Goal: Information Seeking & Learning: Learn about a topic

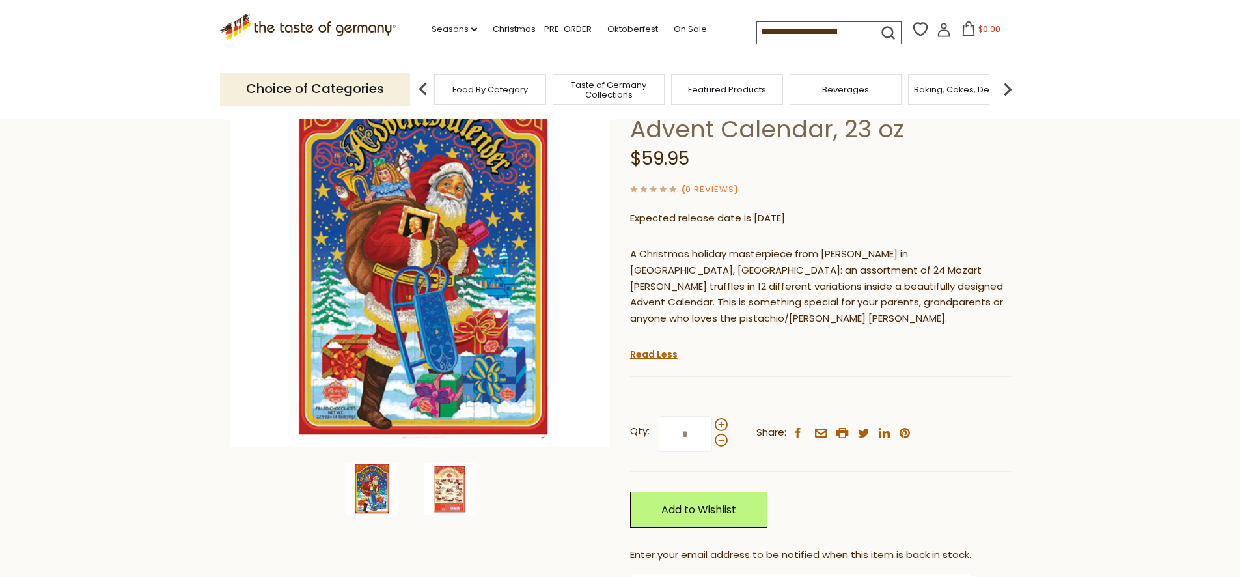
click at [461, 484] on img at bounding box center [450, 489] width 52 height 52
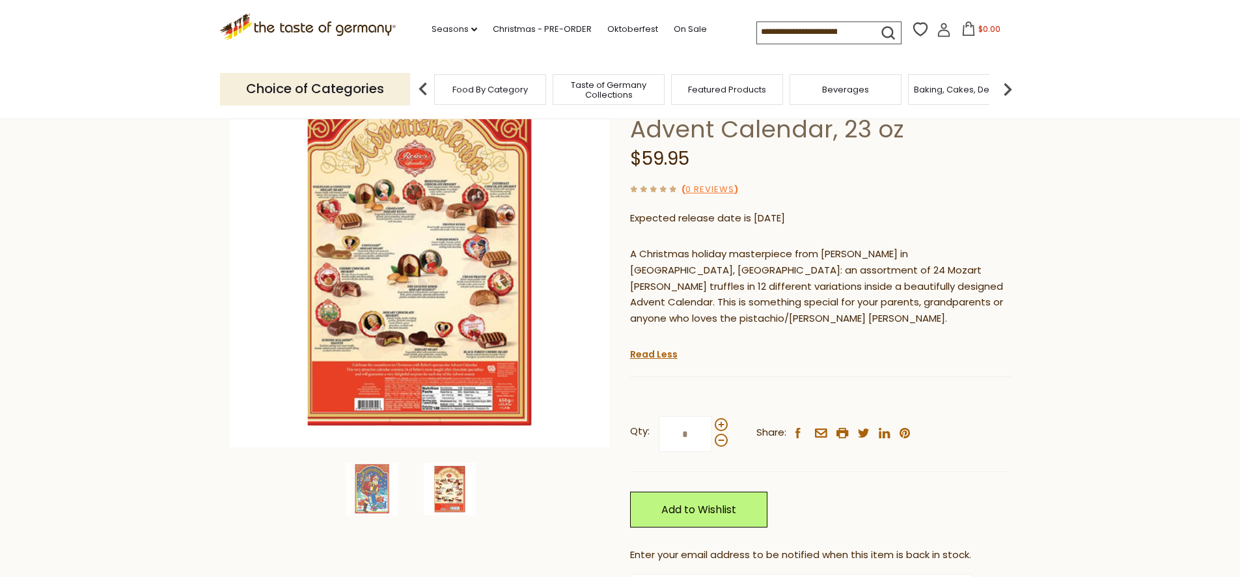
scroll to position [17, 0]
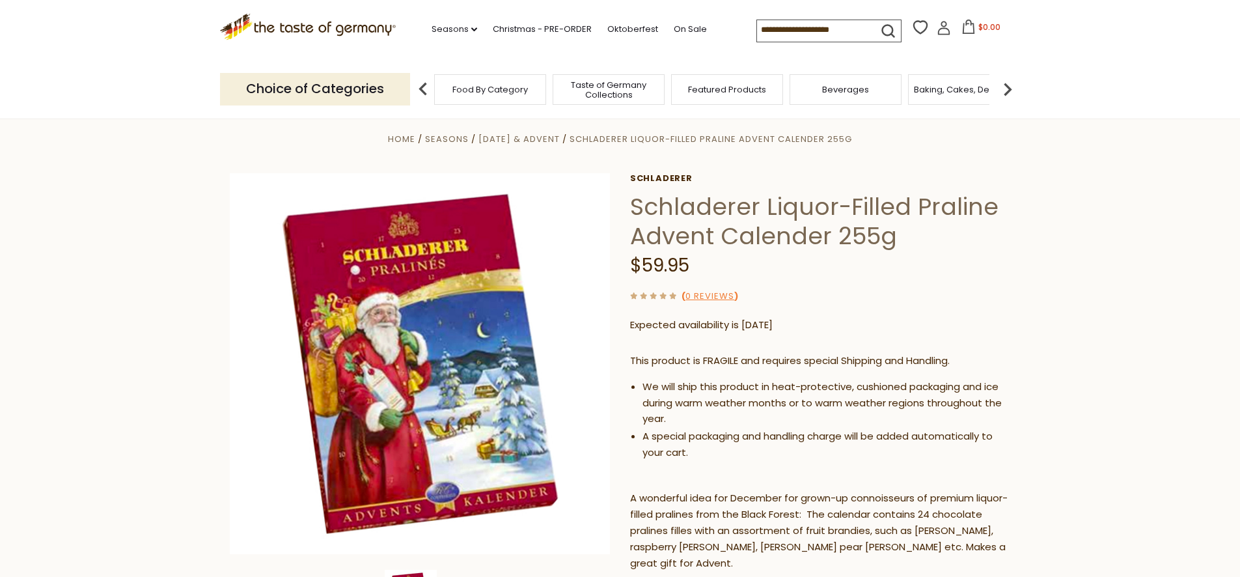
click at [183, 212] on section "Home Seasons Thanksgiving & Advent Schladerer Liquor-Filled Praline Advent Cale…" at bounding box center [620, 559] width 1240 height 909
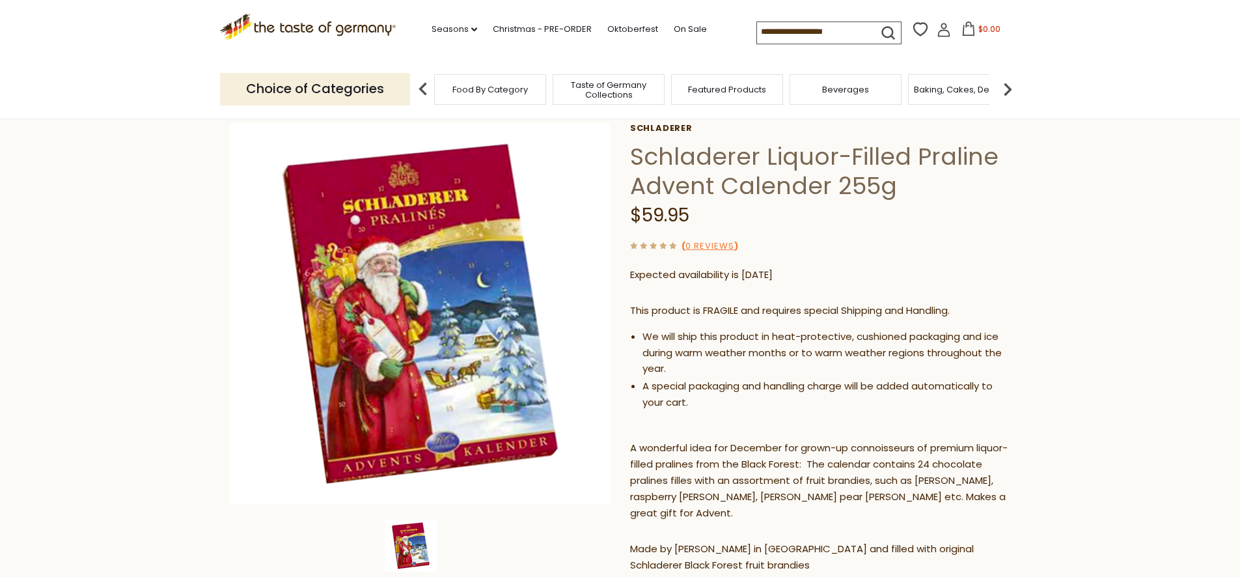
scroll to position [131, 0]
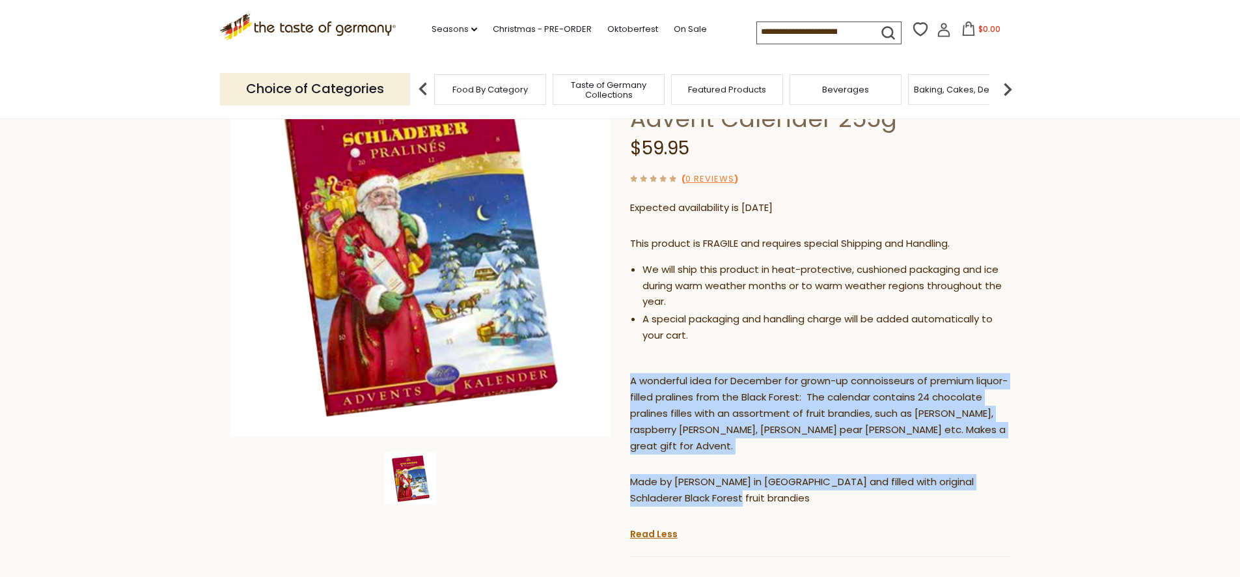
drag, startPoint x: 631, startPoint y: 379, endPoint x: 697, endPoint y: 500, distance: 136.9
click at [697, 500] on div "This product is FRAGILE and requires special Shipping and Handling. We will shi…" at bounding box center [820, 376] width 381 height 301
click at [697, 500] on p "Made by Reber in Ruedesheim and filled with original Schladerer Black Forest fr…" at bounding box center [820, 490] width 381 height 33
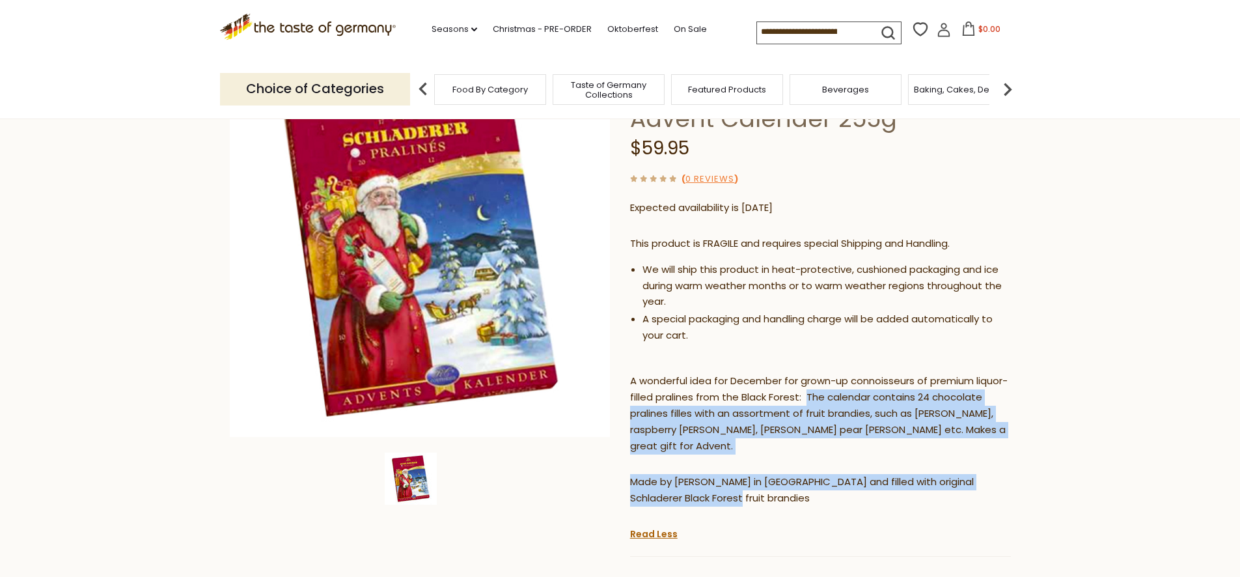
drag, startPoint x: 840, startPoint y: 398, endPoint x: 747, endPoint y: 497, distance: 135.8
click at [747, 497] on div "This product is FRAGILE and requires special Shipping and Handling. We will shi…" at bounding box center [820, 376] width 381 height 301
copy div "The calendar contains 24 chocolate pralines filles with an assortment of fruit …"
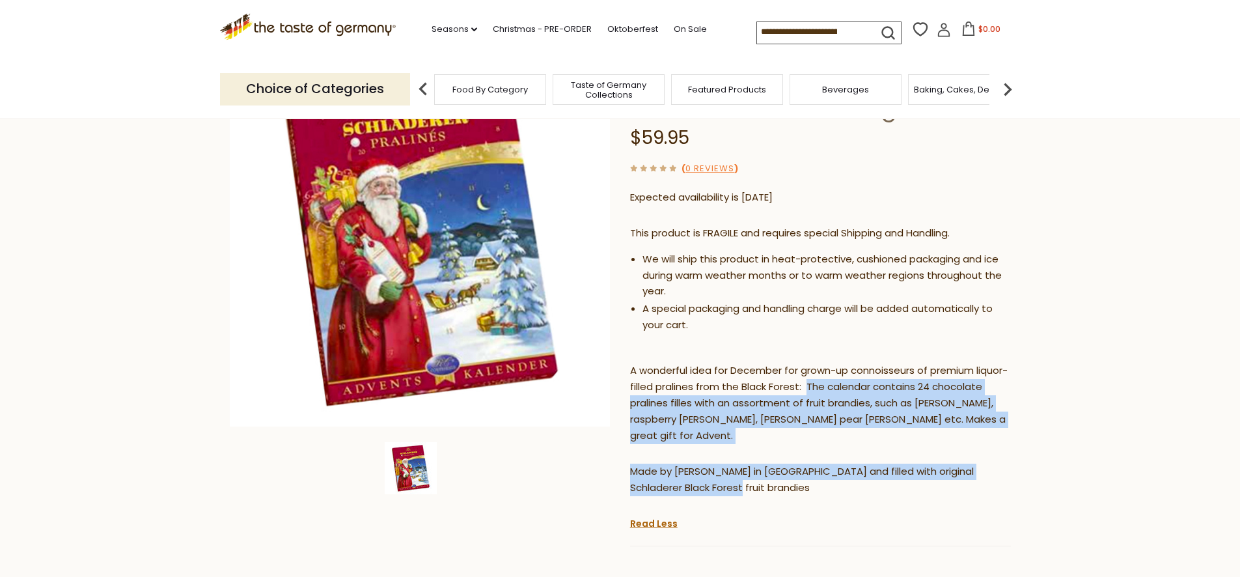
scroll to position [143, 0]
click at [245, 29] on icon ".st0{fill:#EDD300;} .st1{fill:#D33E21;}" at bounding box center [308, 27] width 176 height 27
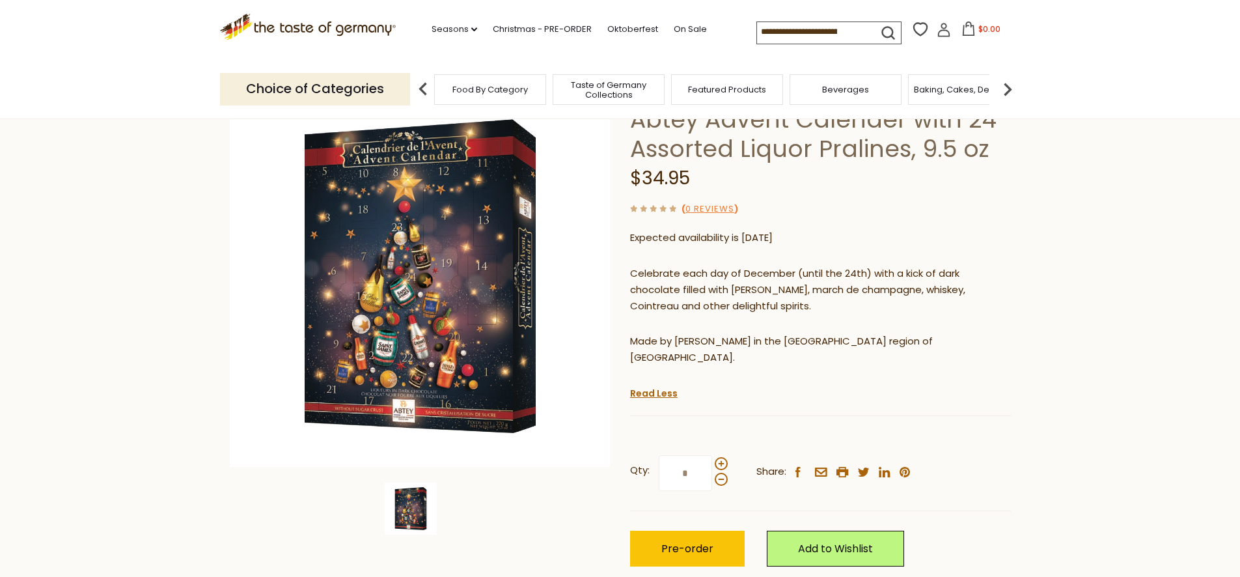
scroll to position [156, 0]
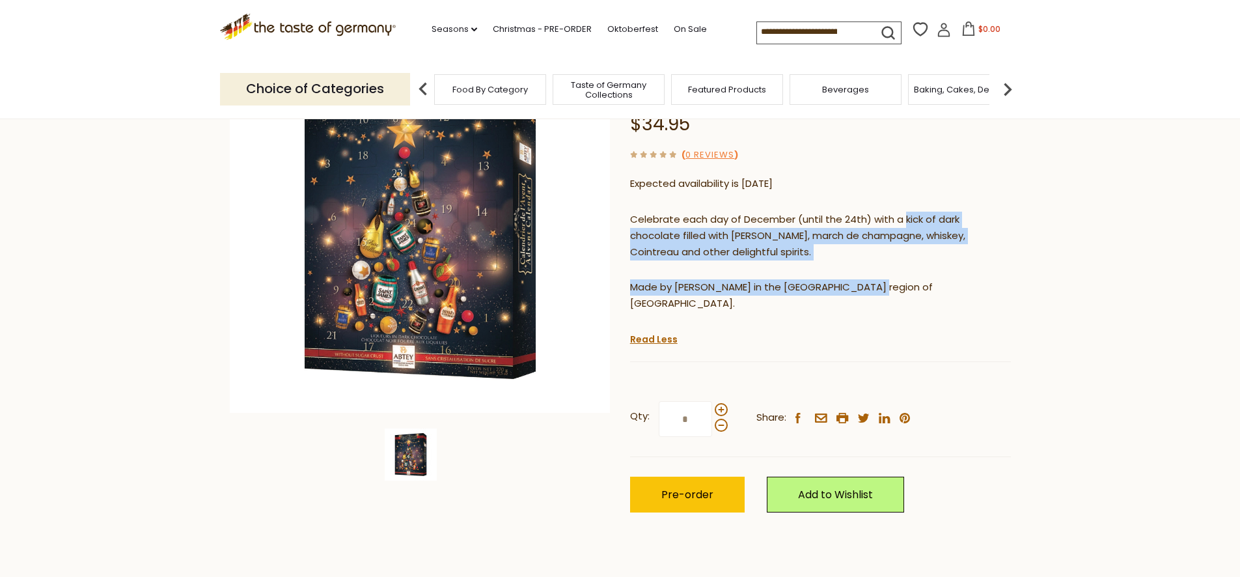
drag, startPoint x: 903, startPoint y: 215, endPoint x: 889, endPoint y: 281, distance: 67.9
click at [889, 281] on div "Celebrate each day of December (until the 24th) with a kick of dark chocolate f…" at bounding box center [820, 267] width 381 height 130
copy div "kick of dark chocolate filled with brandy, march de champagne, whiskey, Cointre…"
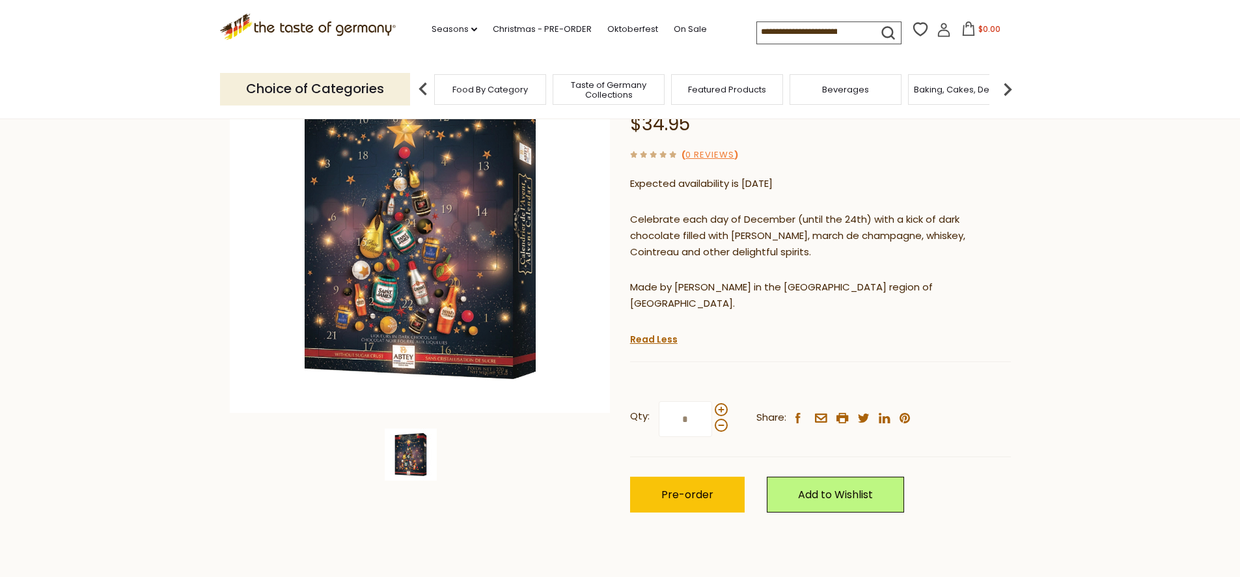
click at [941, 219] on p "Celebrate each day of December (until the 24th) with a kick of dark chocolate f…" at bounding box center [820, 236] width 381 height 49
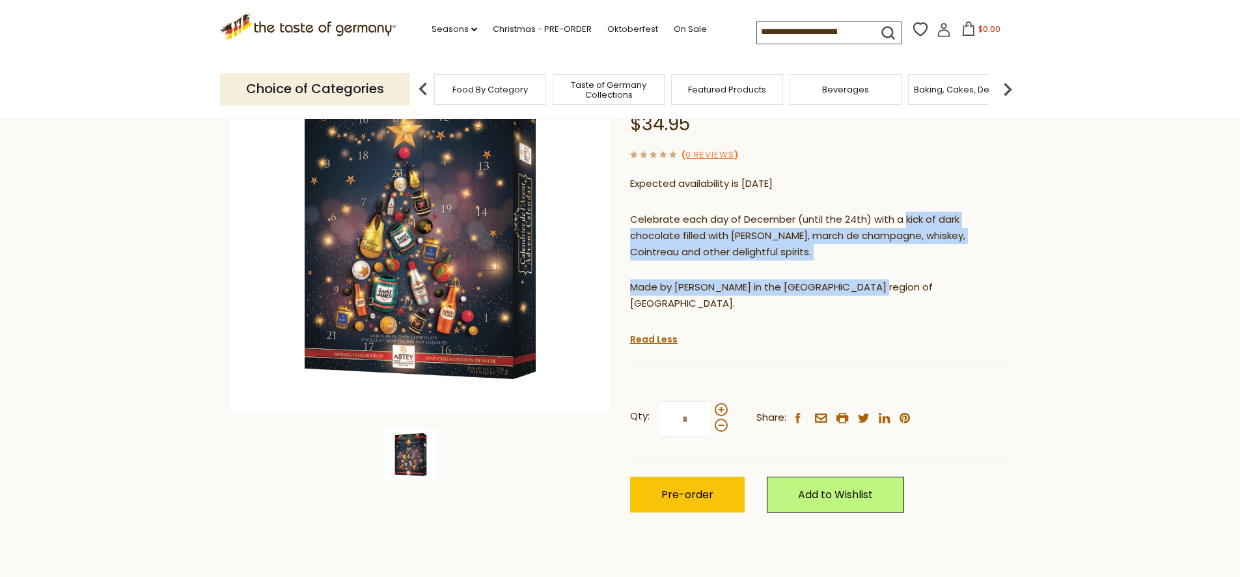
drag, startPoint x: 904, startPoint y: 217, endPoint x: 907, endPoint y: 283, distance: 65.8
click at [907, 283] on div "Celebrate each day of December (until the 24th) with a kick of dark chocolate f…" at bounding box center [820, 267] width 381 height 130
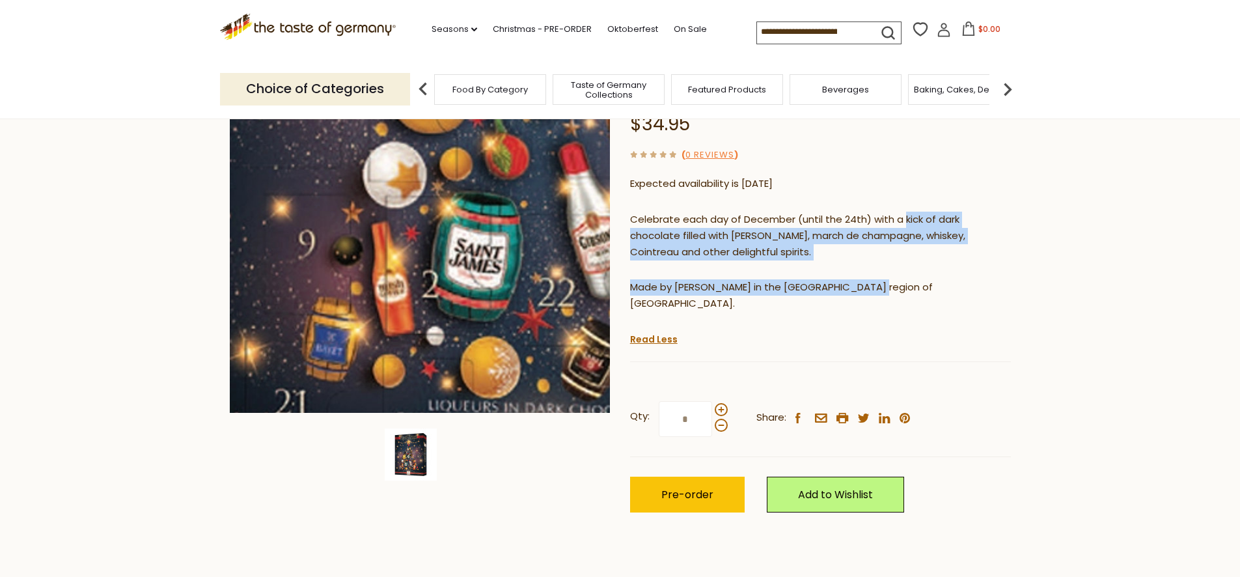
copy div "kick of dark chocolate filled with brandy, march de champagne, whiskey, Cointre…"
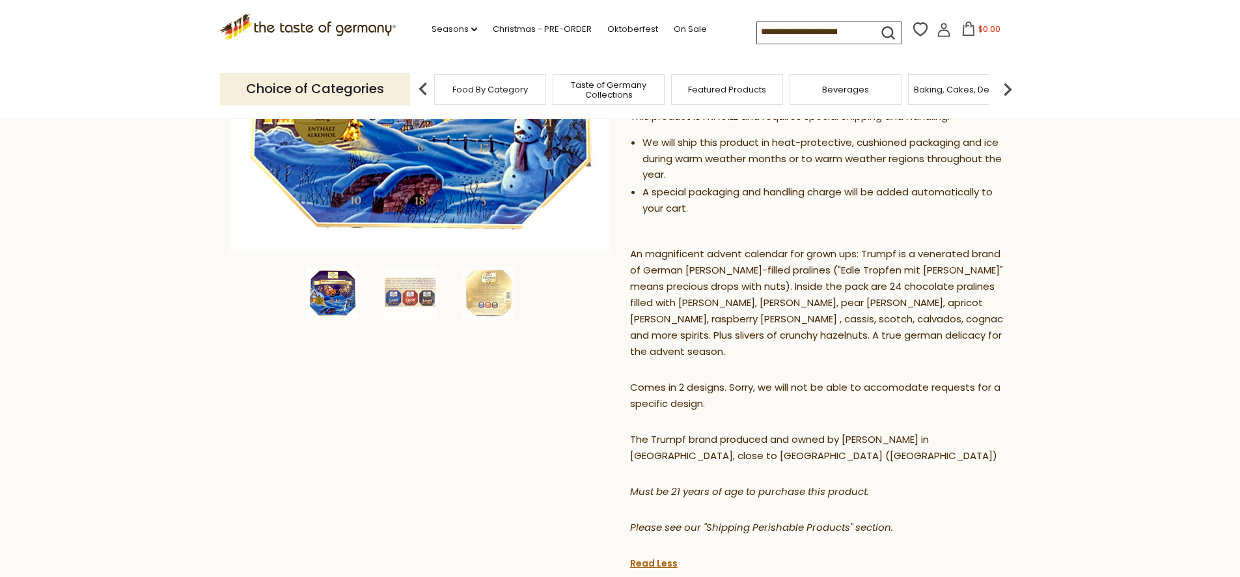
scroll to position [320, 0]
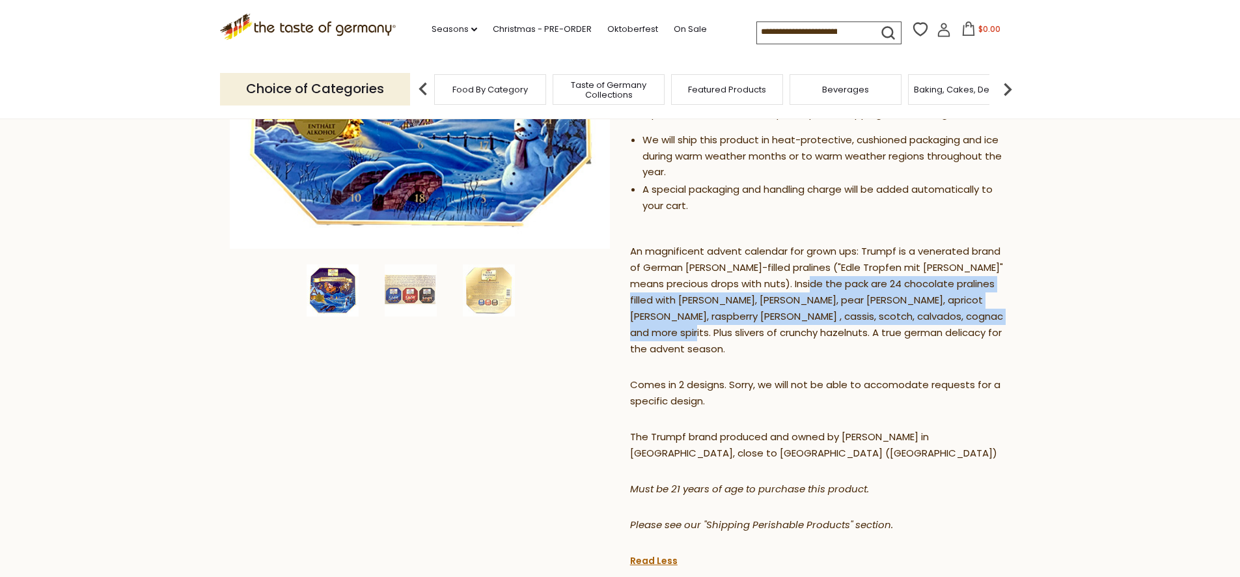
drag, startPoint x: 810, startPoint y: 254, endPoint x: 1000, endPoint y: 285, distance: 192.0
click at [1000, 285] on p "An magnificent advent calendar for grown ups: Trumpf is a venerated brand of Ge…" at bounding box center [820, 300] width 381 height 114
copy p "24 chocolate pralines filled with plum brandy, cherry brandy, pear brandy, apri…"
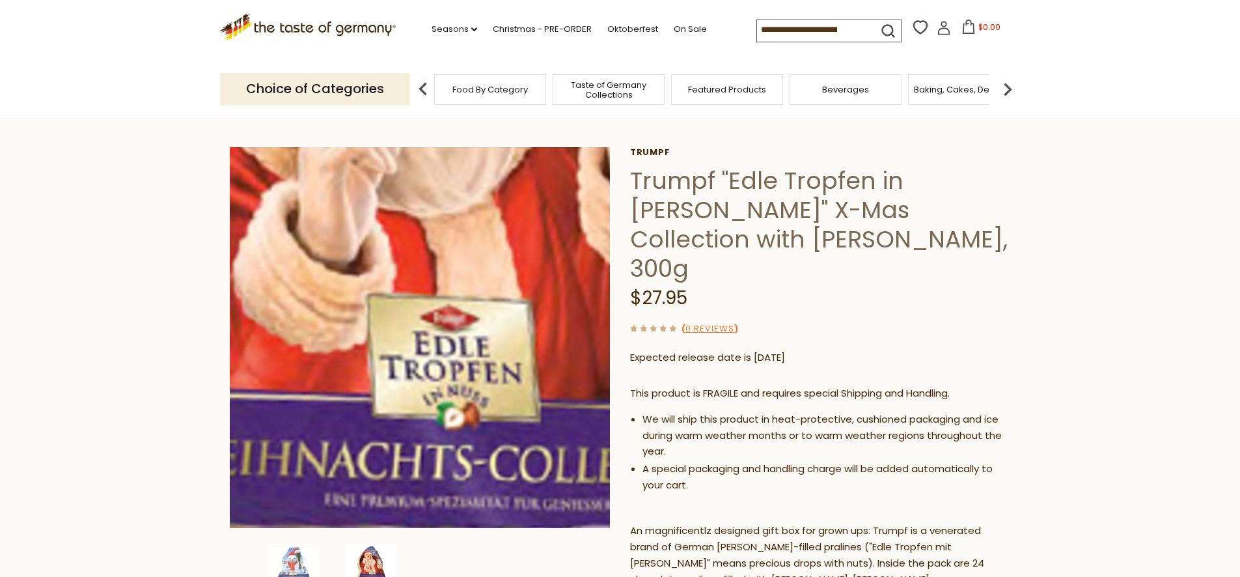
scroll to position [41, 0]
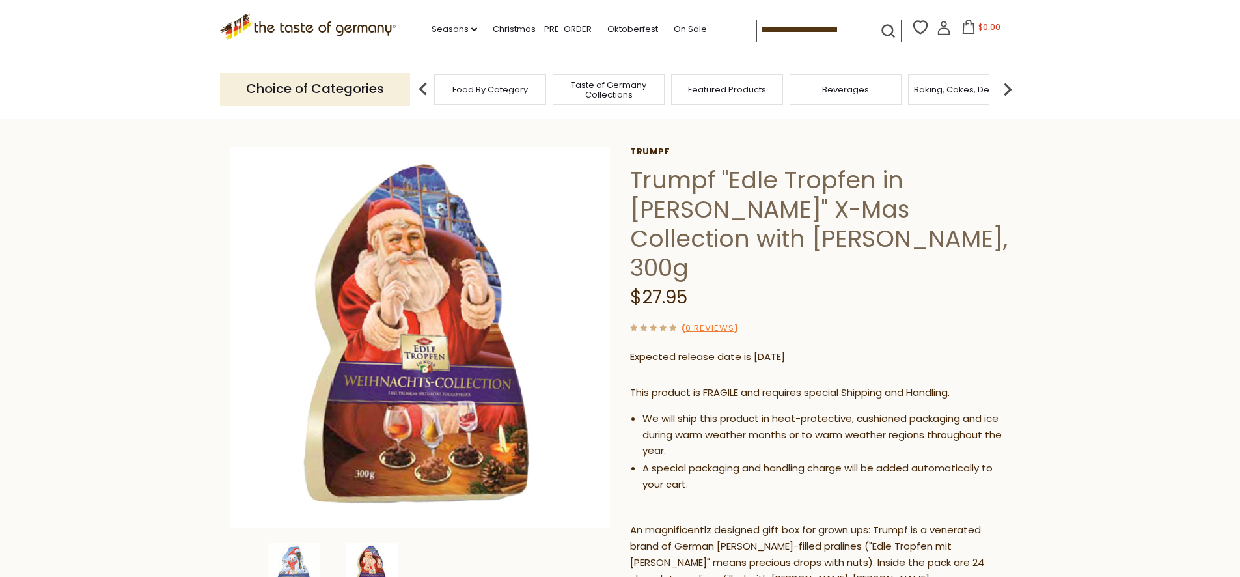
click at [69, 396] on section "Home Christmas - PRE-ORDER Christmas Chocolates & Candy Trumpf "Edle Tropfen in…" at bounding box center [620, 585] width 1240 height 1015
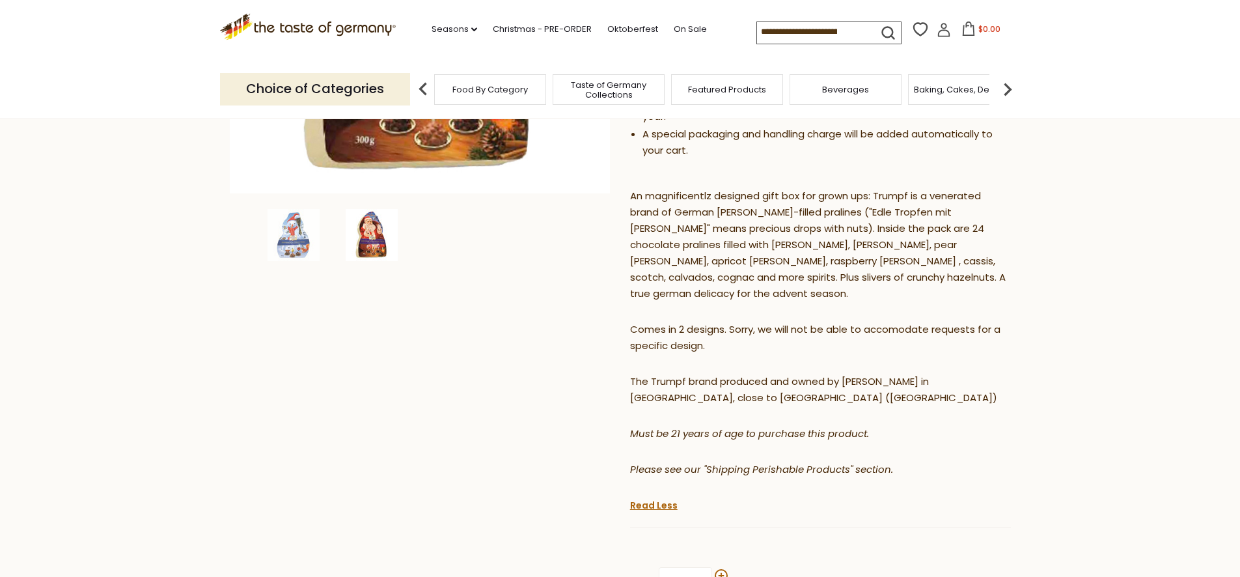
scroll to position [372, 0]
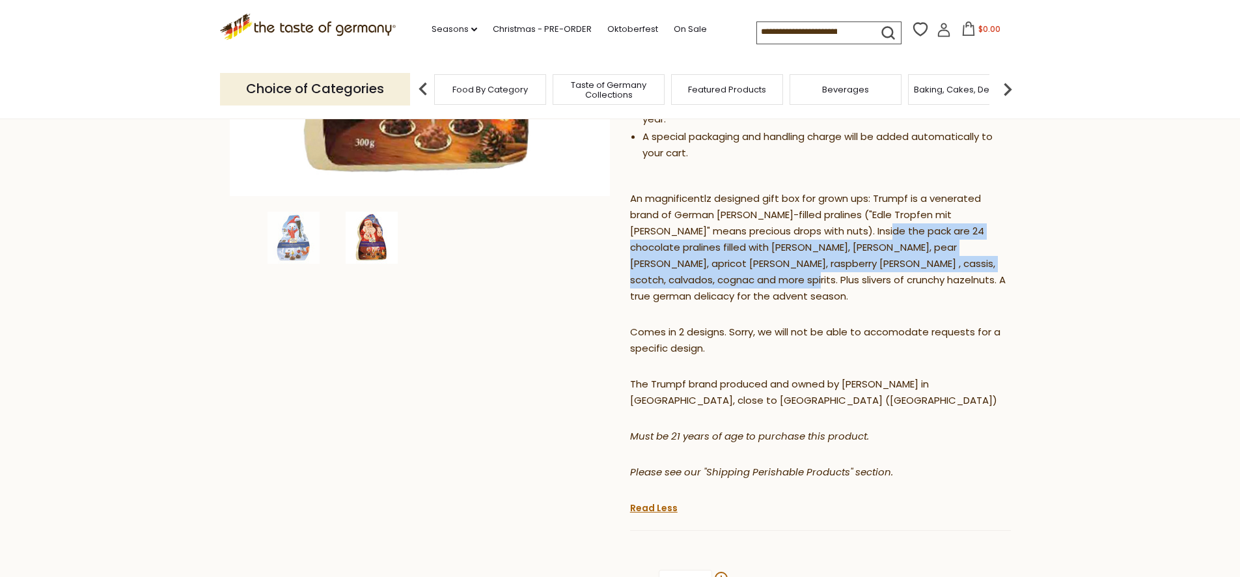
drag, startPoint x: 854, startPoint y: 198, endPoint x: 676, endPoint y: 248, distance: 184.6
click at [676, 248] on p "An magnificentlz designed gift box for grown ups: Trumpf is a venerated brand o…" at bounding box center [820, 248] width 381 height 114
copy p "24 chocolate pralines filled with plum brandy, cherry brandy, pear brandy, apri…"
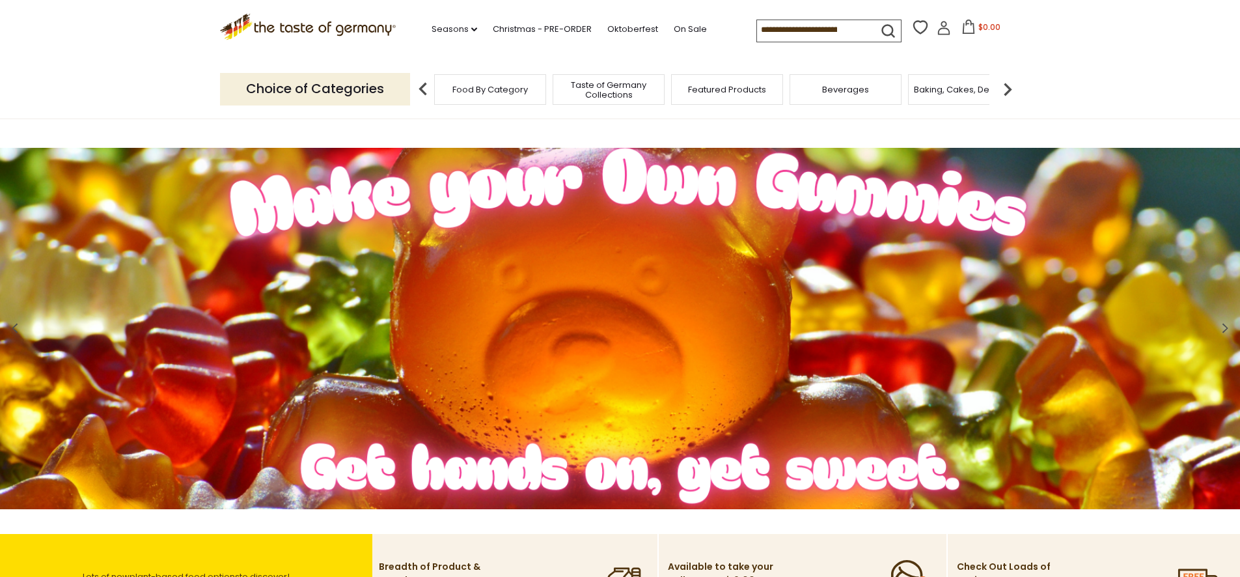
click at [795, 23] on input at bounding box center [812, 29] width 110 height 18
type input "**********"
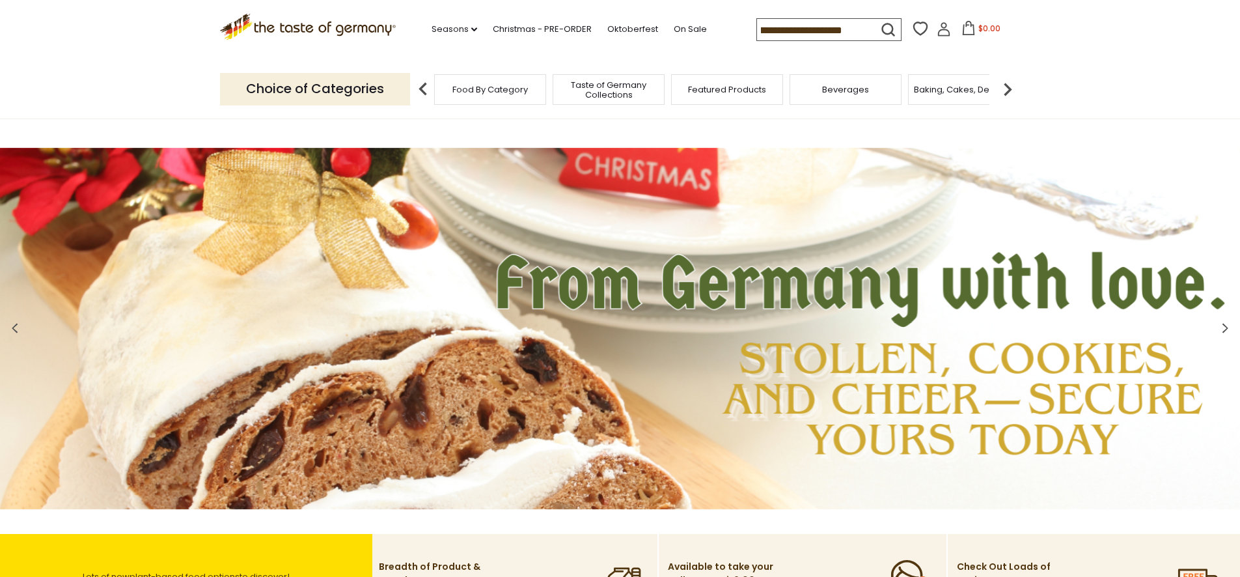
scroll to position [0, 51]
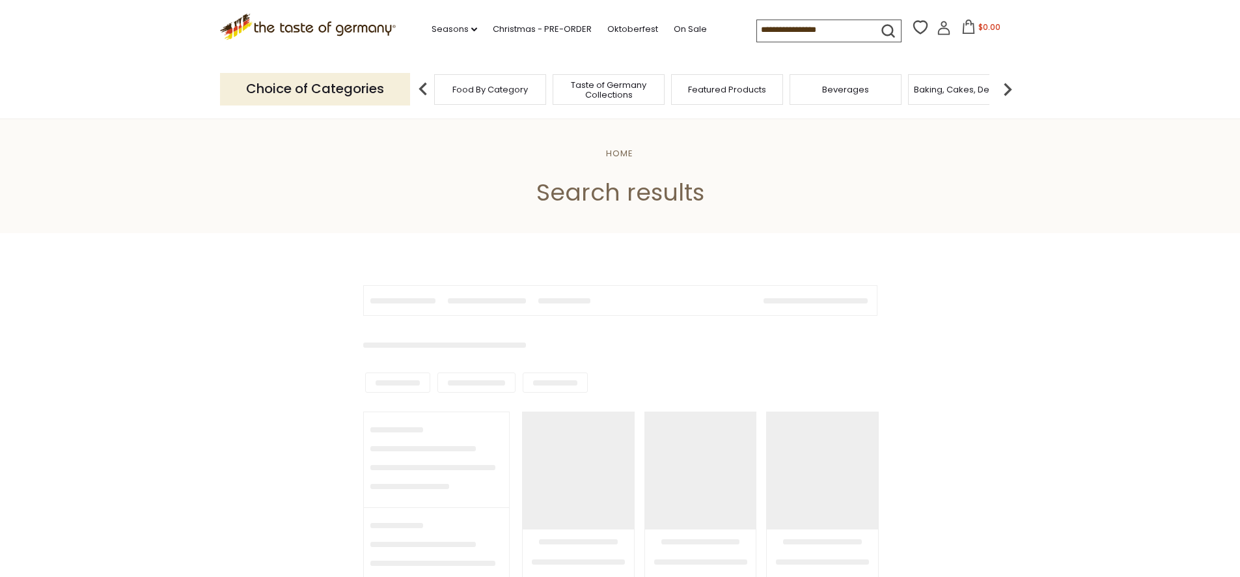
type input "**********"
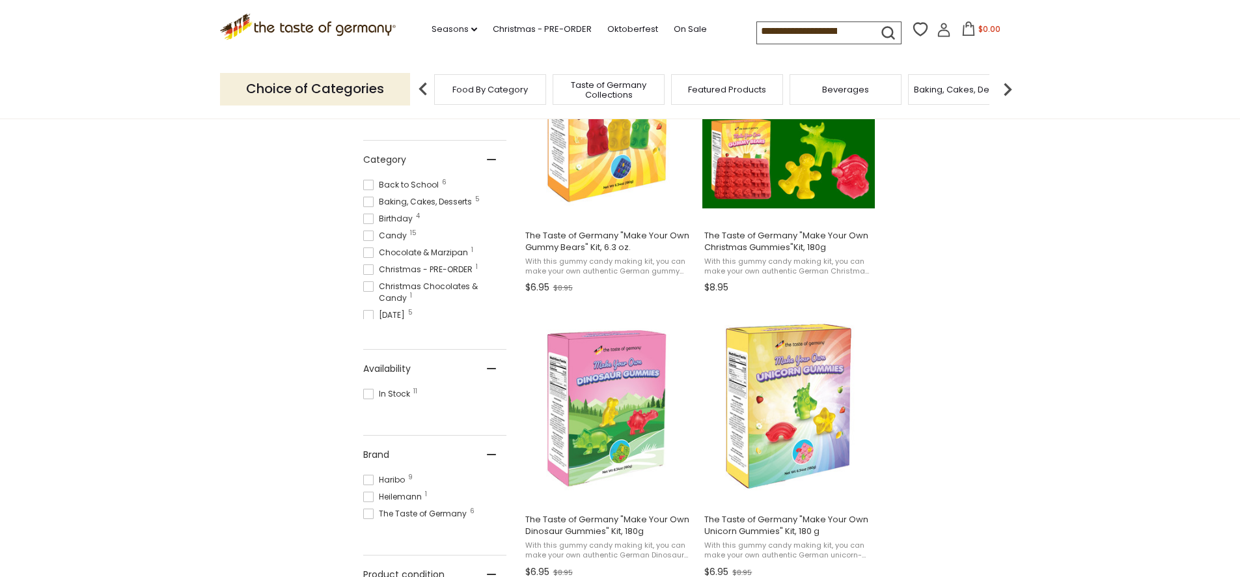
scroll to position [247, 0]
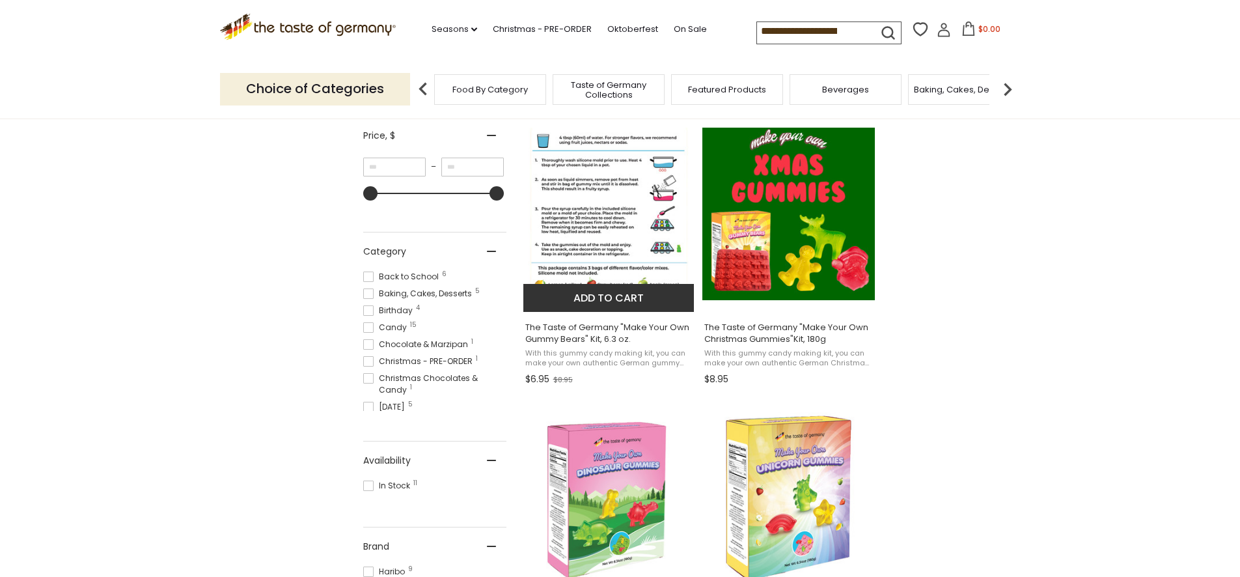
click at [583, 180] on img at bounding box center [609, 214] width 172 height 172
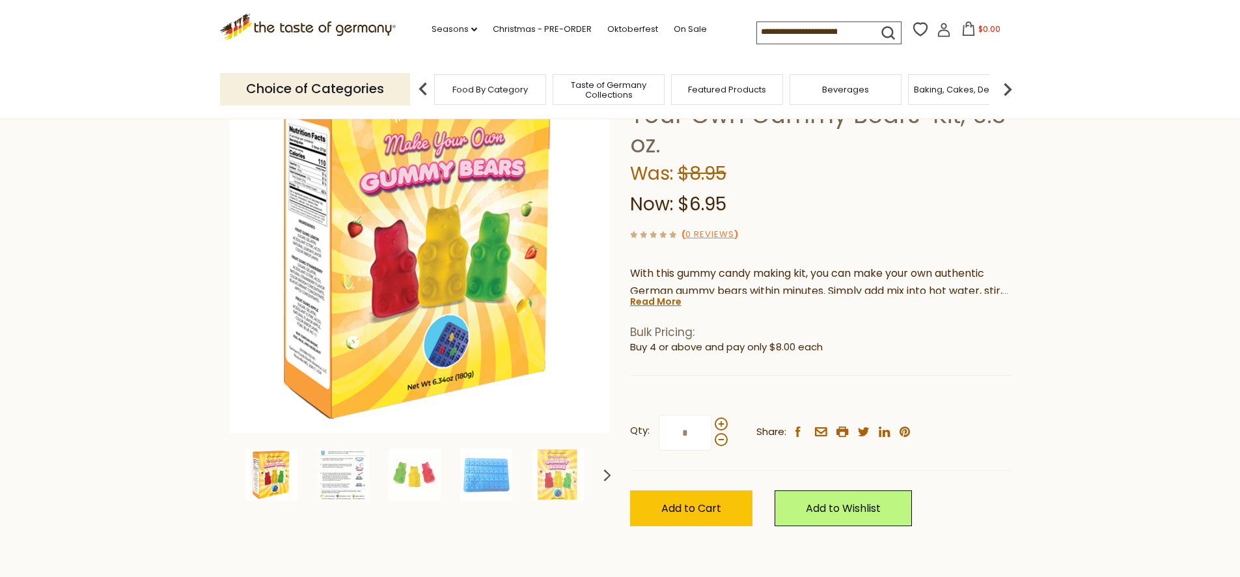
scroll to position [137, 0]
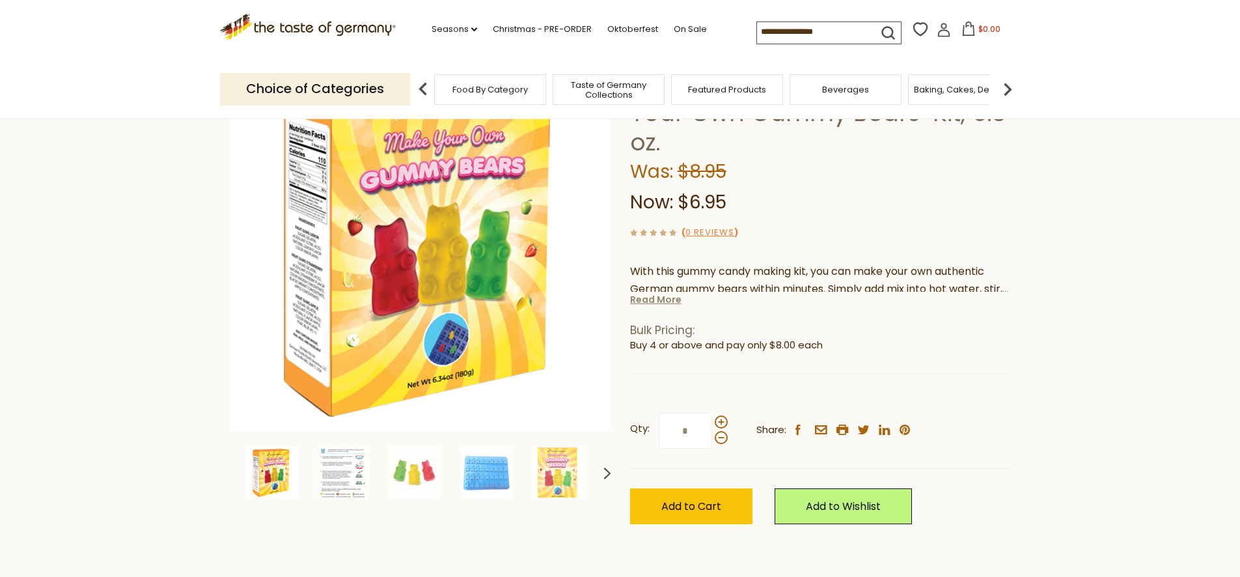
click at [651, 298] on link "Read More" at bounding box center [655, 299] width 51 height 13
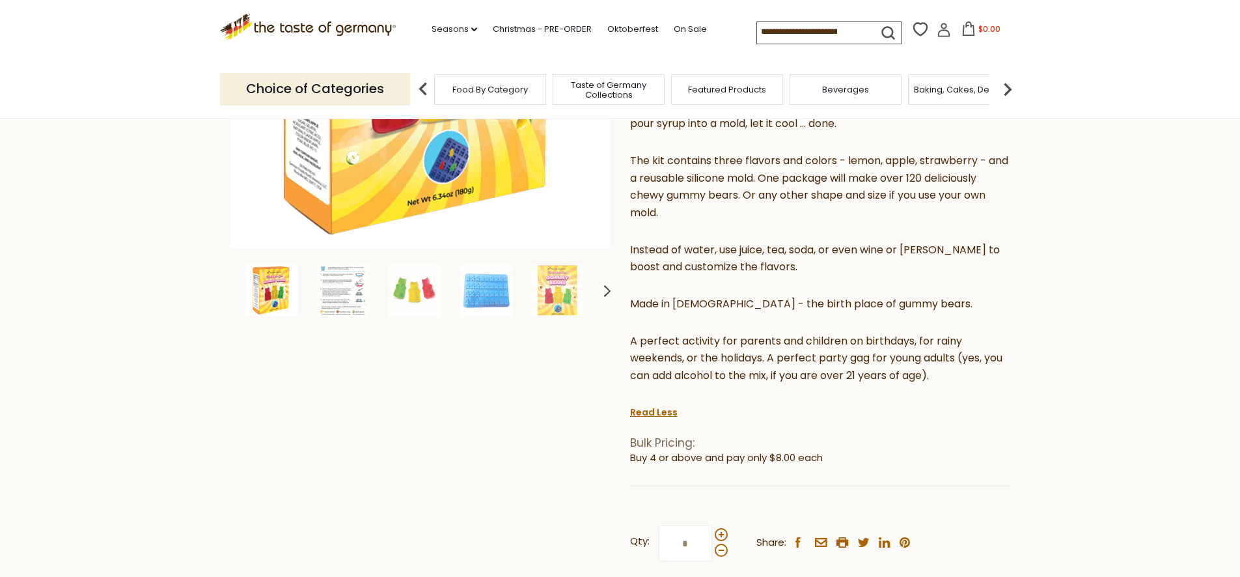
scroll to position [322, 0]
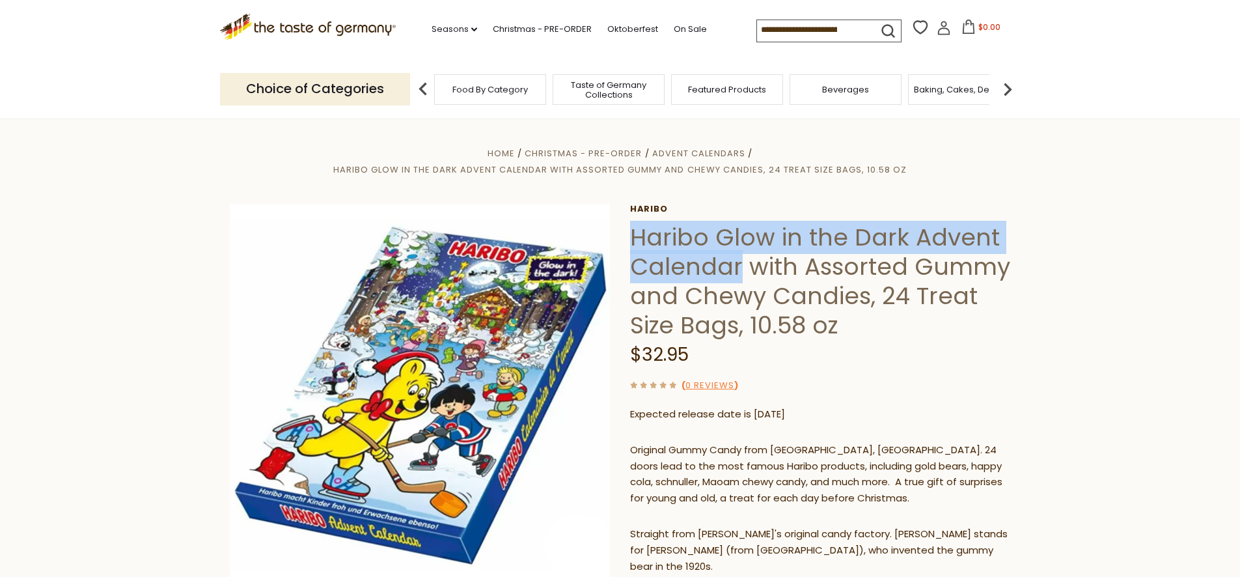
drag, startPoint x: 633, startPoint y: 235, endPoint x: 738, endPoint y: 267, distance: 108.9
click at [738, 267] on h1 "Haribo Glow in the Dark Advent Calendar with Assorted Gummy and Chewy Candies, …" at bounding box center [820, 281] width 381 height 117
copy h1 "[PERSON_NAME] in the Dark Advent Calendar"
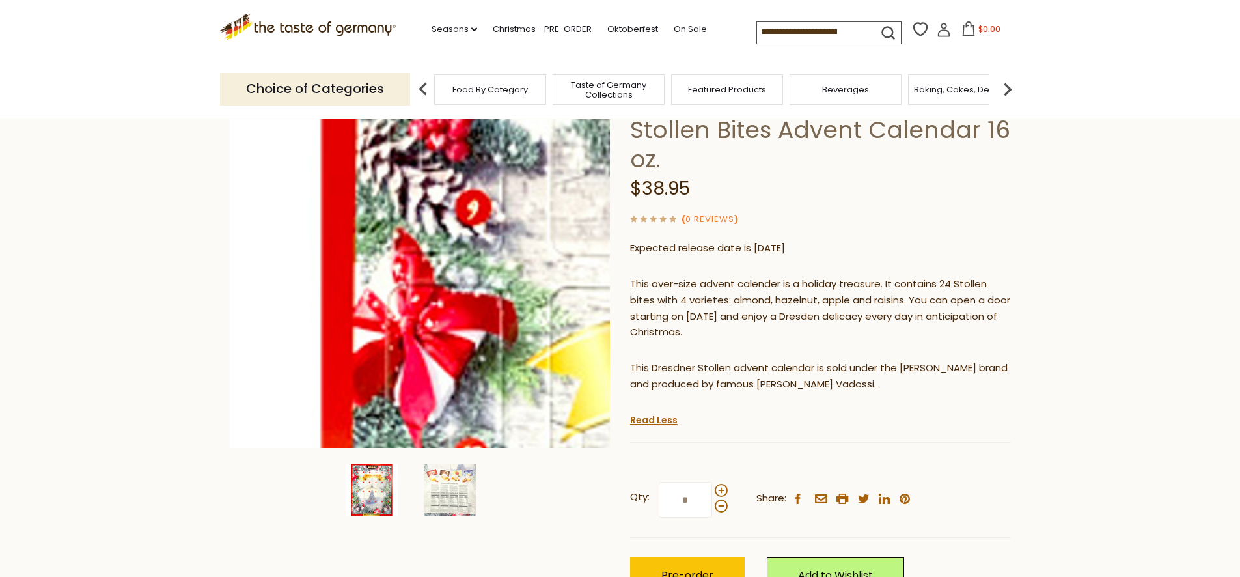
scroll to position [129, 0]
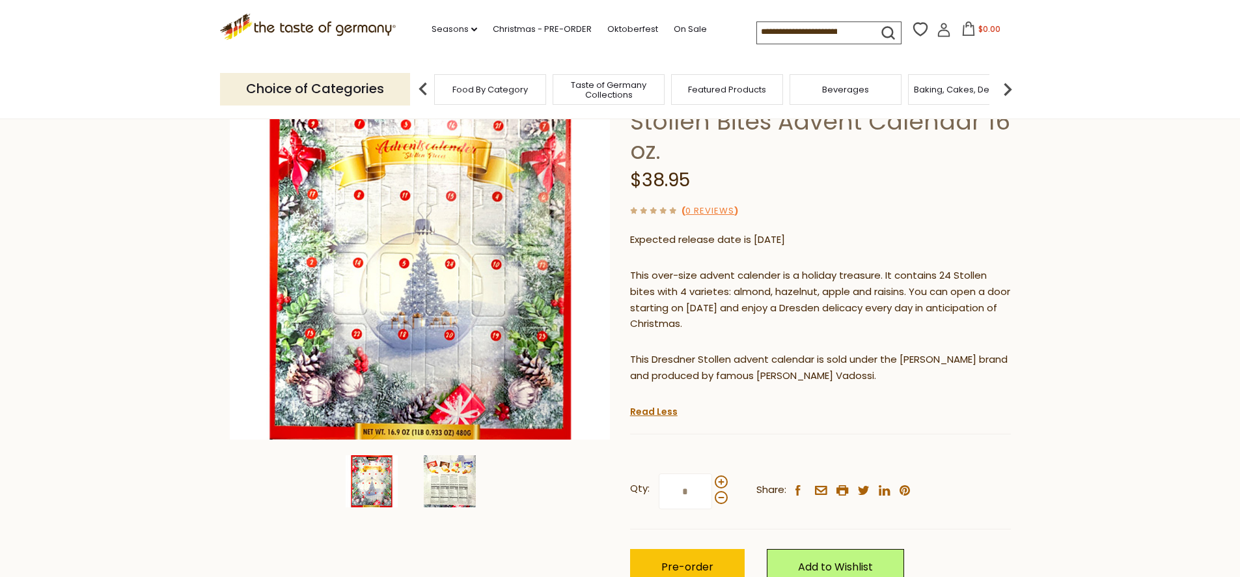
click at [434, 475] on img at bounding box center [450, 481] width 52 height 52
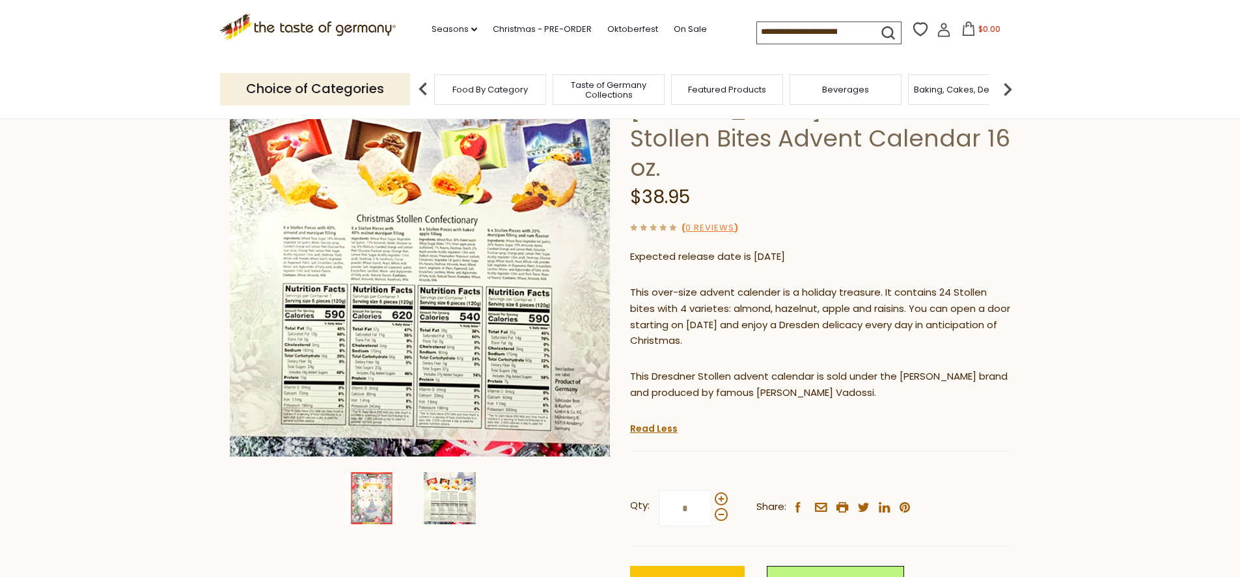
scroll to position [62, 0]
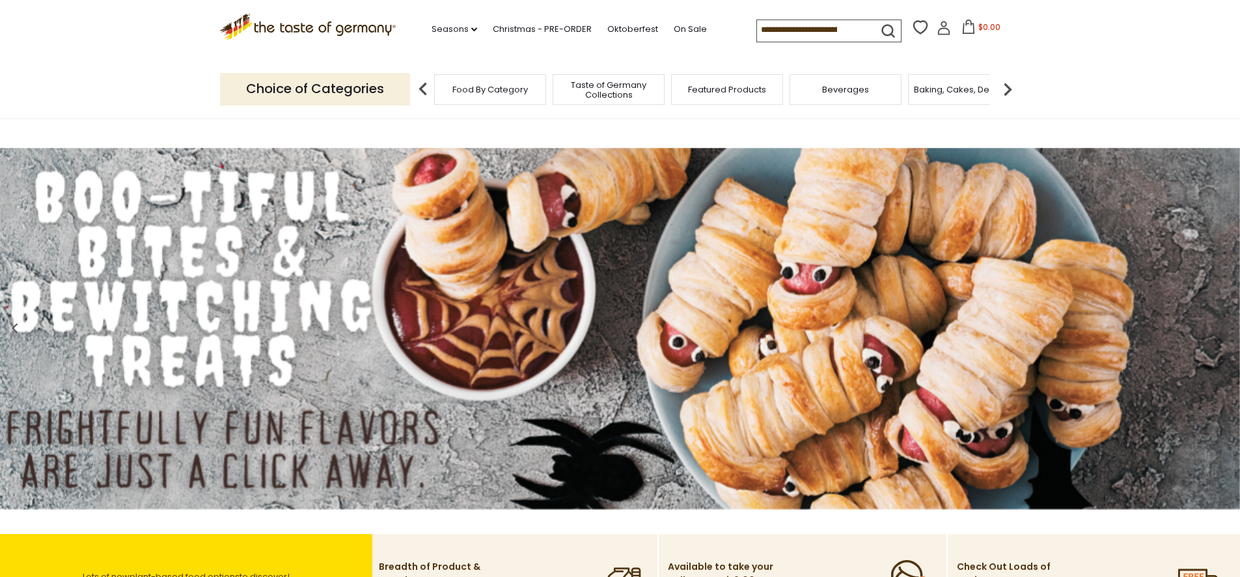
click at [776, 20] on input at bounding box center [812, 29] width 110 height 18
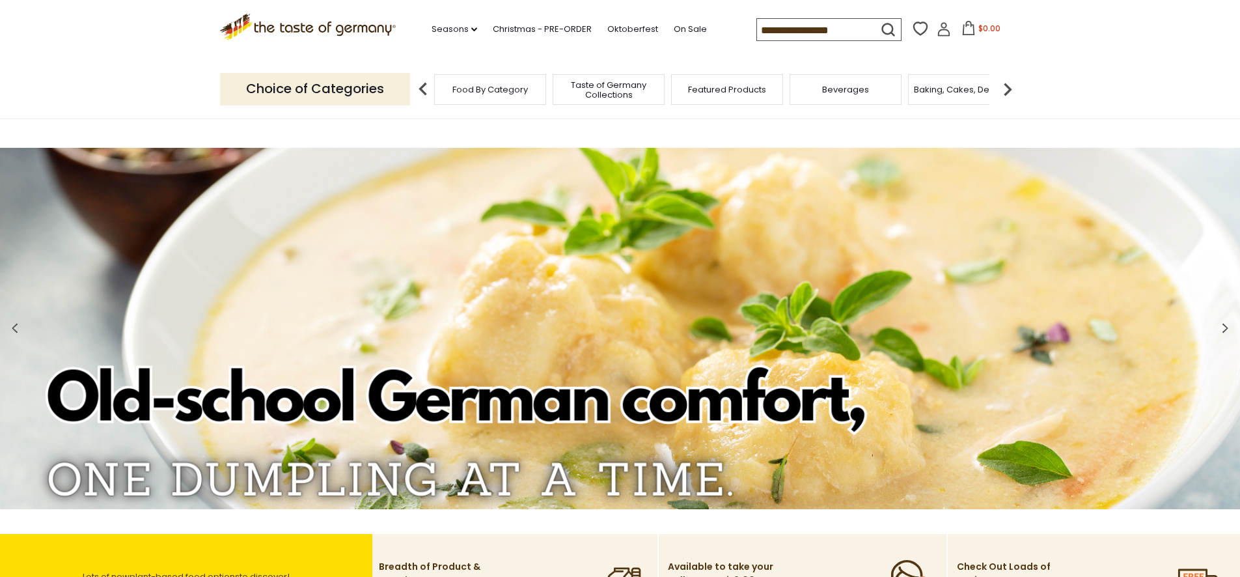
type input "**********"
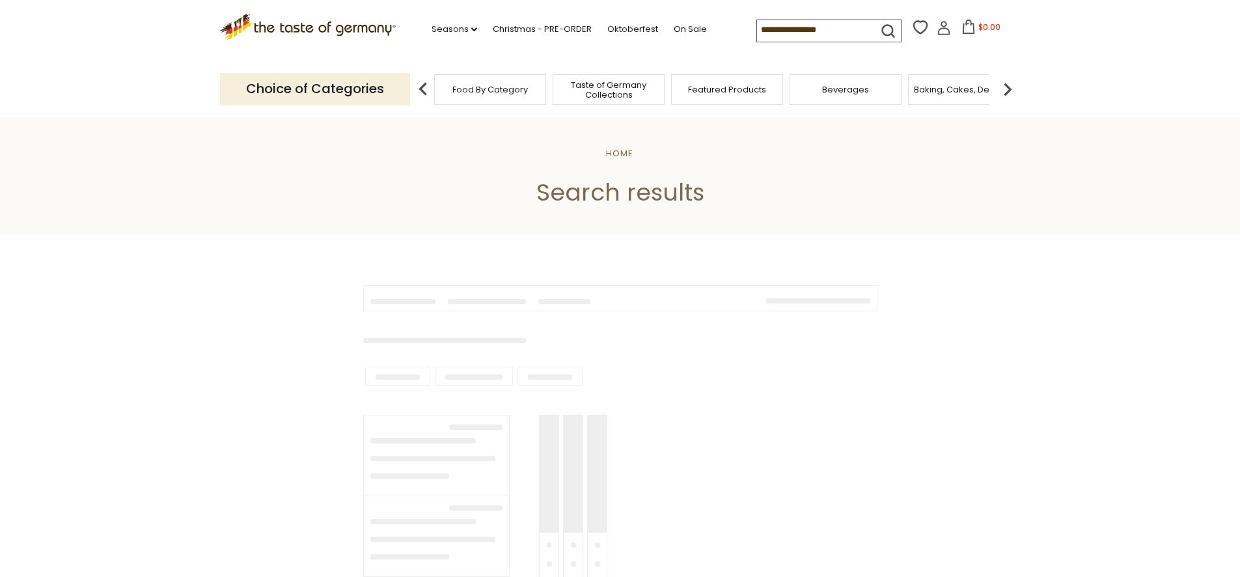
type input "**********"
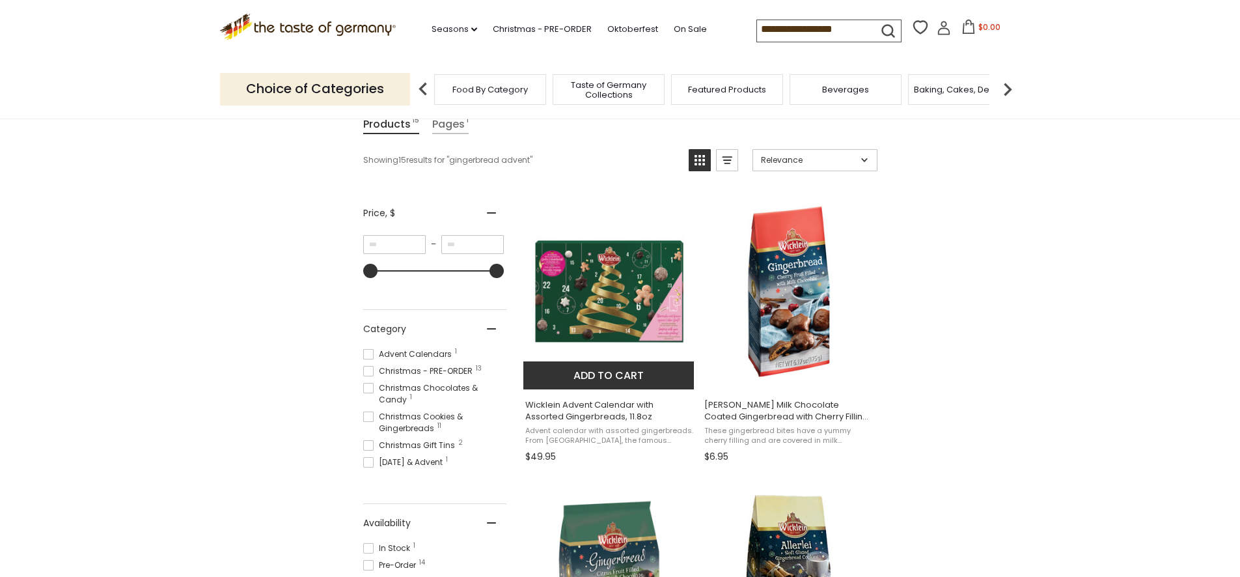
scroll to position [191, 0]
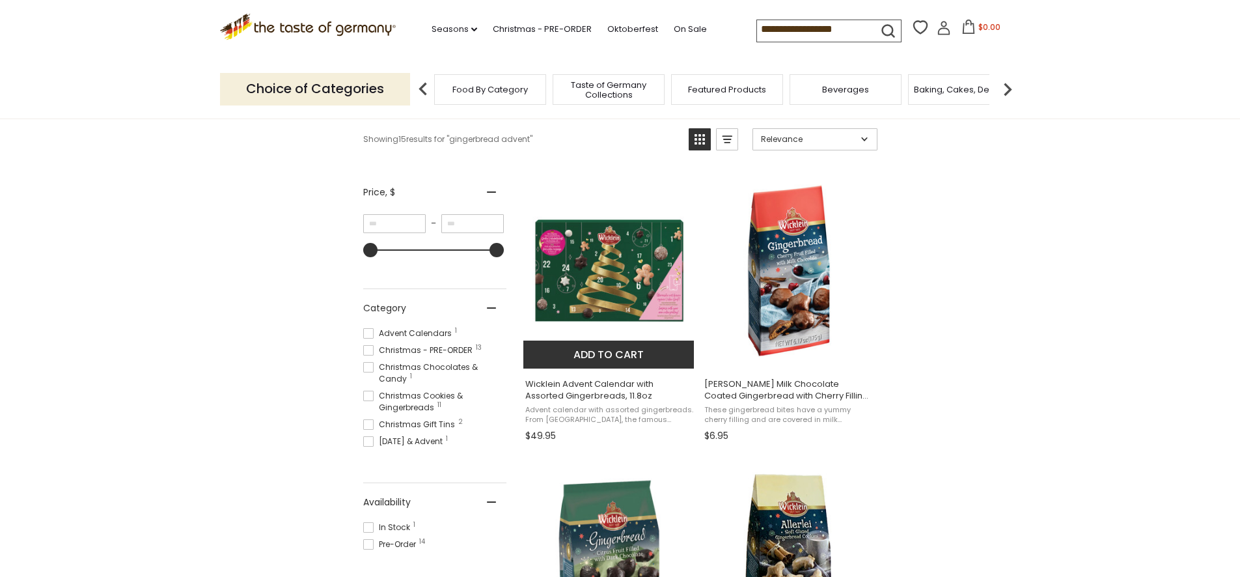
click at [601, 275] on img "Wicklein Advent Calendar with Assorted Gingerbreads, 11.8oz" at bounding box center [609, 270] width 172 height 172
